Goal: Task Accomplishment & Management: Check status

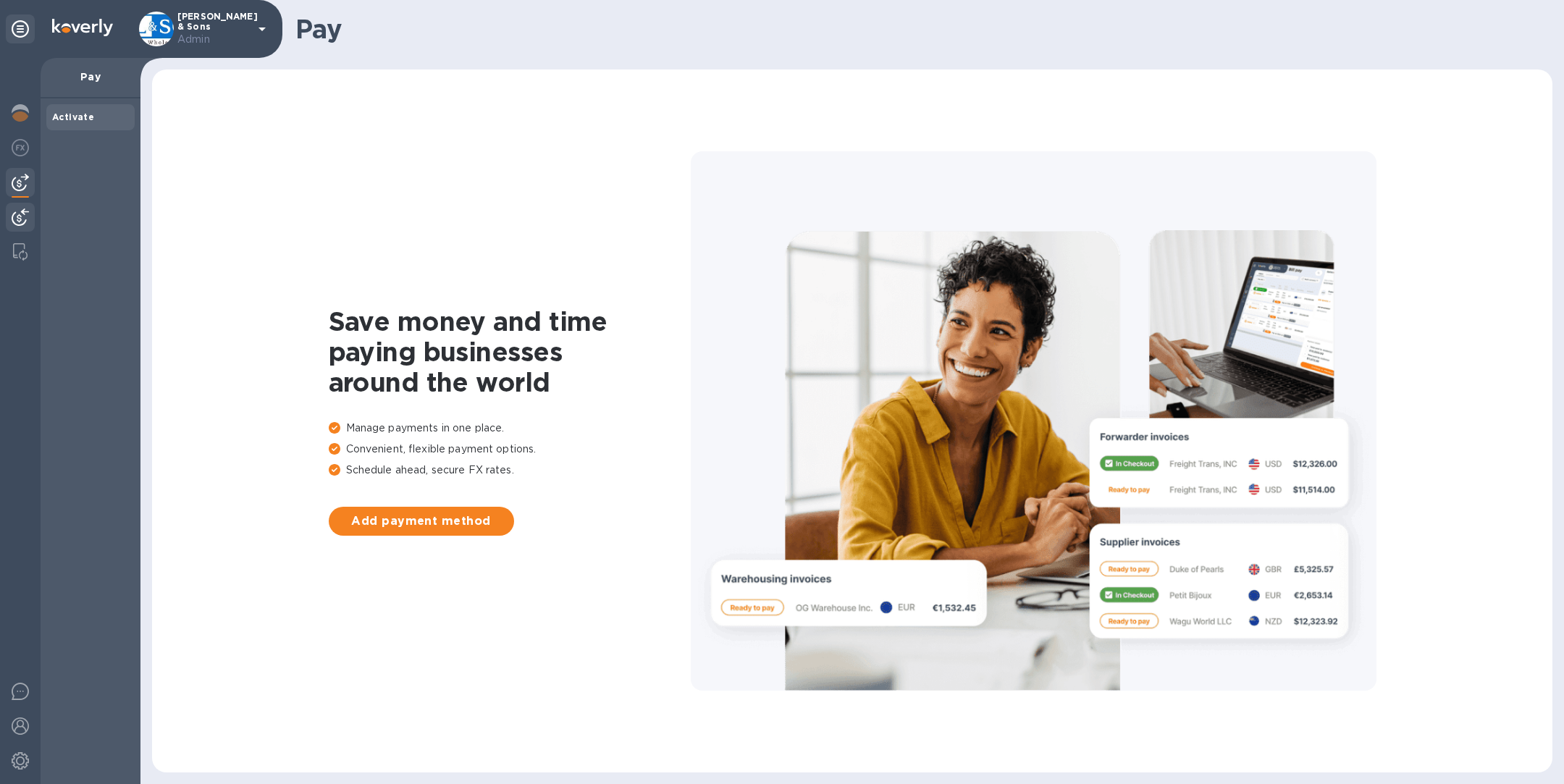
click at [21, 218] on img at bounding box center [20, 217] width 18 height 18
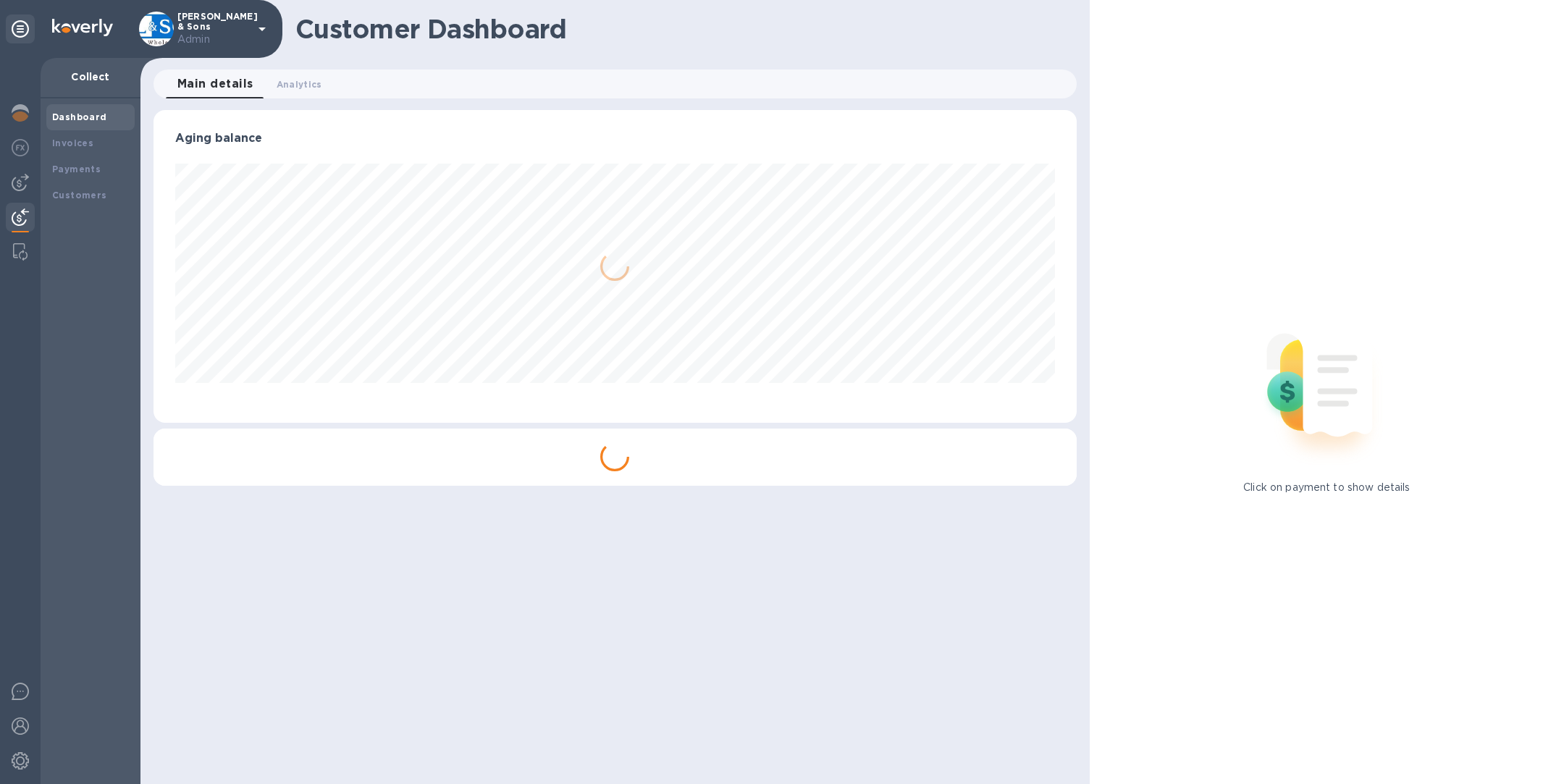
scroll to position [313, 923]
click at [84, 170] on b "Payments" at bounding box center [76, 169] width 48 height 11
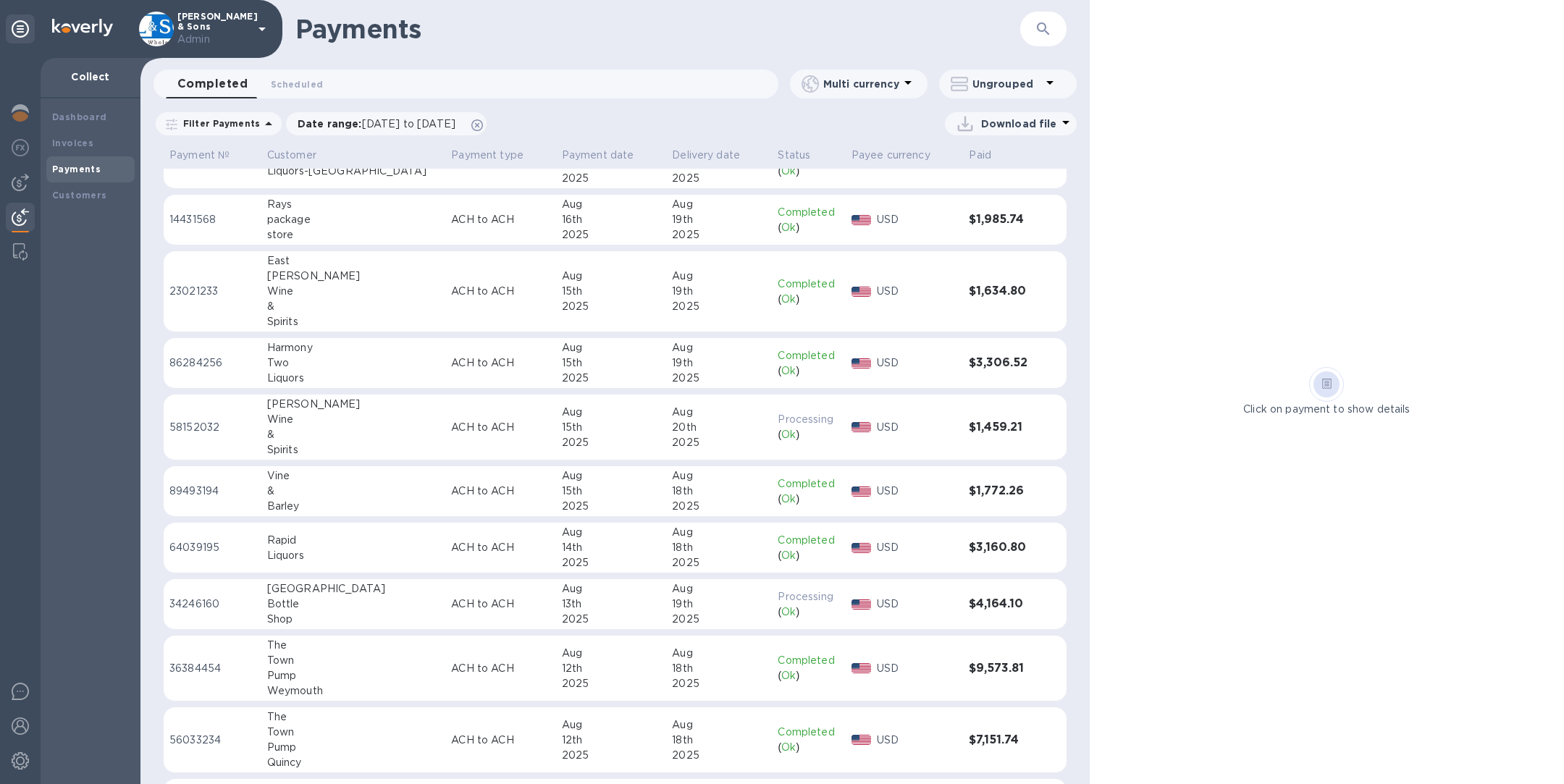
scroll to position [165, 0]
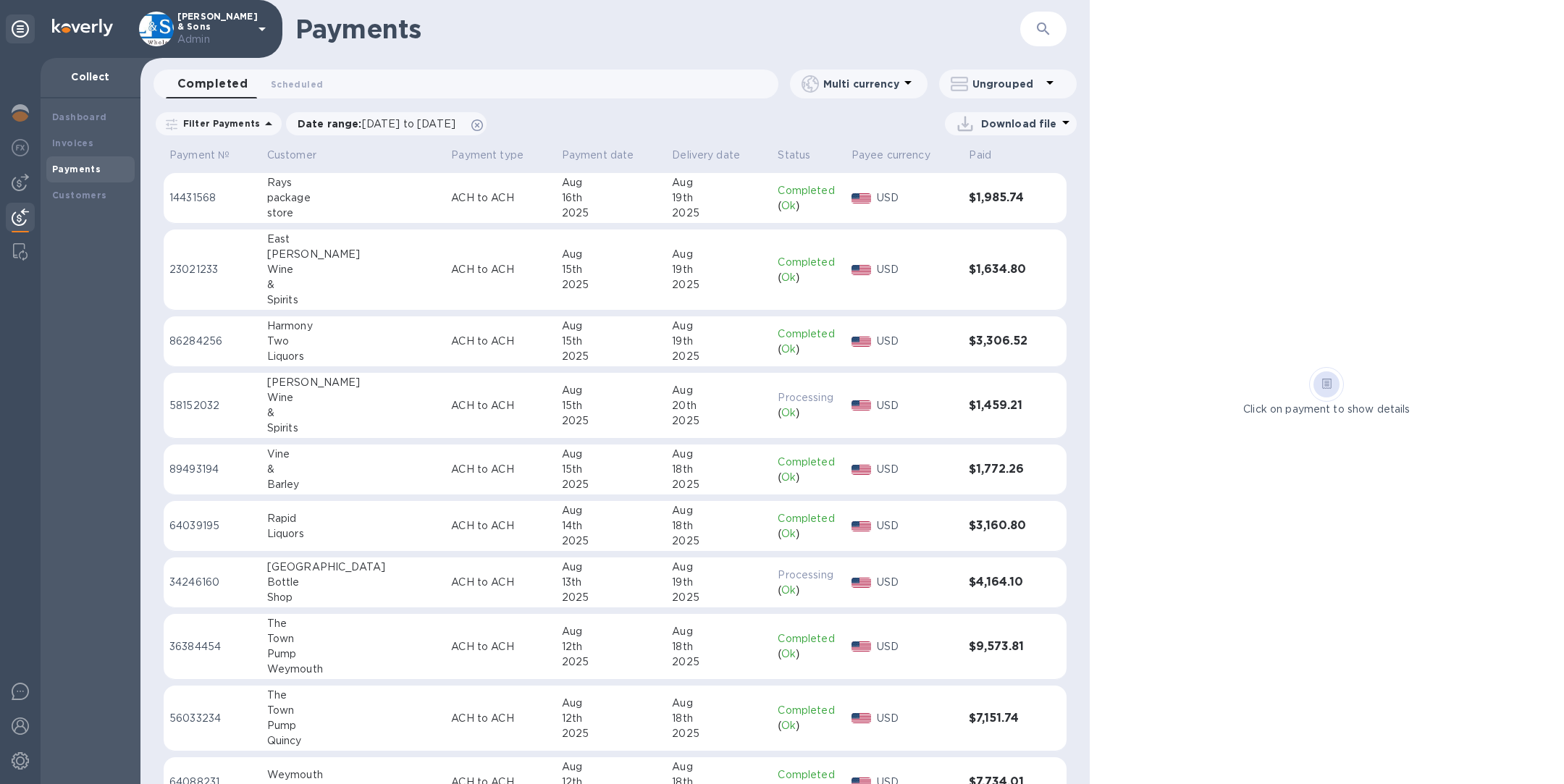
click at [451, 583] on p "ACH to ACH" at bounding box center [500, 582] width 99 height 15
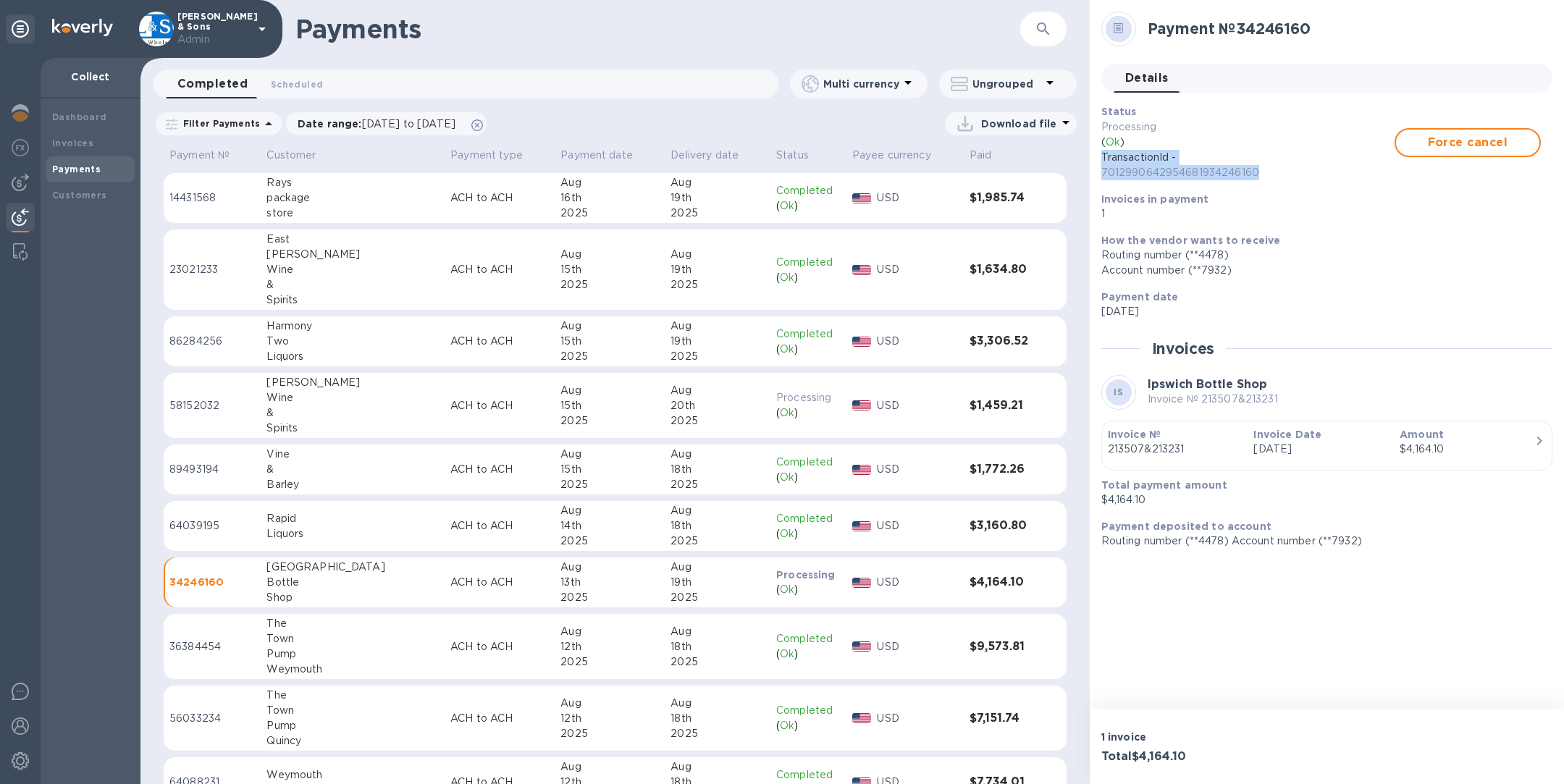
drag, startPoint x: 1262, startPoint y: 170, endPoint x: 1095, endPoint y: 160, distance: 167.3
click at [1096, 160] on div "Status Processing ( Ok ) TransactionId - 7012990642954681934246160 Force cancel…" at bounding box center [1321, 163] width 451 height 129
copy p "TransactionId - 7012990642954681934246160"
